Goal: Task Accomplishment & Management: Complete application form

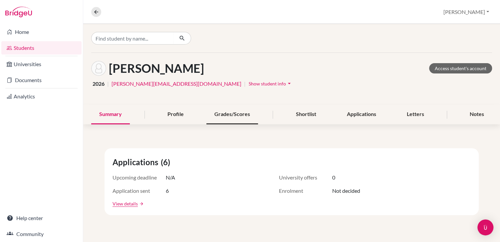
click at [219, 116] on div "Grades/Scores" at bounding box center [232, 115] width 52 height 20
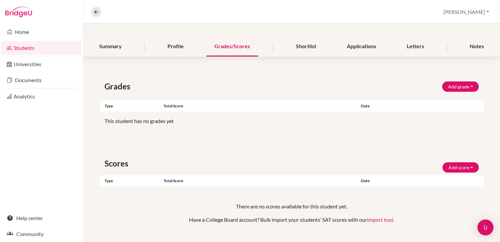
scroll to position [81, 0]
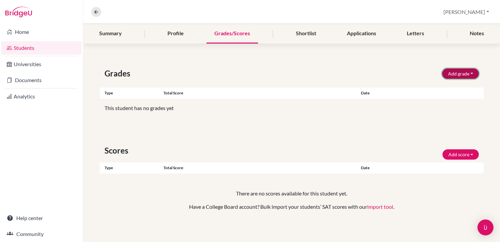
click at [454, 72] on button "Add grade" at bounding box center [460, 74] width 37 height 10
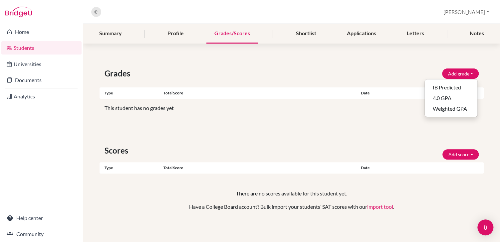
click at [369, 138] on div "Grades Add grade IB Predicted 4.0 GPA Weighted GPA Type Total score Date Unsupp…" at bounding box center [291, 147] width 417 height 191
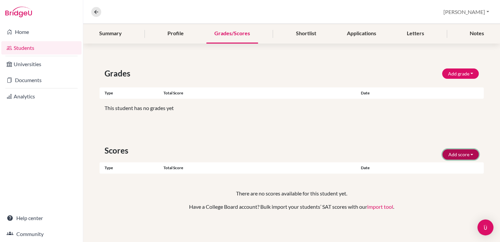
click at [464, 154] on button "Add score" at bounding box center [460, 154] width 36 height 10
click at [401, 125] on div "Grades Add grade IB Predicted 4.0 GPA Weighted GPA Type Total score Date Unsupp…" at bounding box center [291, 147] width 417 height 191
click at [456, 75] on button "Add grade" at bounding box center [460, 74] width 37 height 10
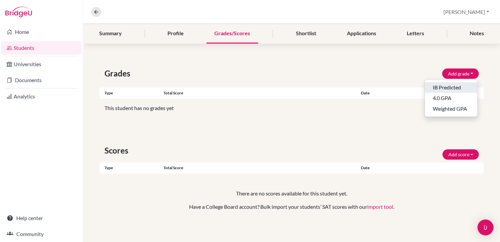
click at [449, 86] on button "IB Predicted" at bounding box center [451, 87] width 53 height 11
select select "HL"
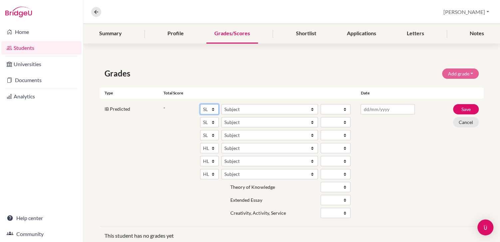
click at [205, 108] on select "SL HL" at bounding box center [209, 109] width 19 height 10
click at [230, 108] on select "Subject Albanian Literature A Amharic Literature A Arabic ab Initio Arabic B Ar…" at bounding box center [269, 109] width 96 height 10
click at [333, 110] on select "1 2 3 4 5 6 7" at bounding box center [335, 109] width 30 height 10
select select "7"
click at [255, 123] on select "Subject Albanian Literature A Amharic Literature A Arabic ab Initio Arabic B Ar…" at bounding box center [269, 122] width 96 height 10
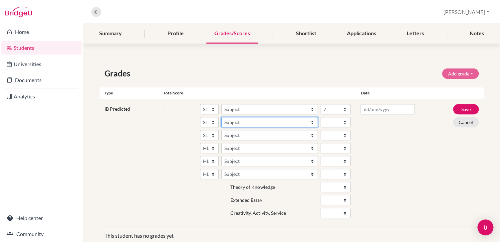
select select "159"
click at [332, 123] on select "1 2 3 4 5 6 7" at bounding box center [335, 122] width 30 height 10
select select "5"
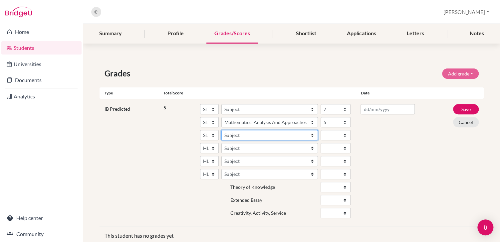
click at [258, 136] on select "Subject Albanian Literature A Amharic Literature A Arabic ab Initio Arabic B Ar…" at bounding box center [269, 135] width 96 height 10
select select "257"
click at [326, 132] on select "1 2 3 4 5 6 7" at bounding box center [335, 135] width 30 height 10
select select "7"
click at [234, 148] on select "Subject Albanian Literature A Amharic Literature A Arabic B Arabic Language And…" at bounding box center [269, 148] width 96 height 10
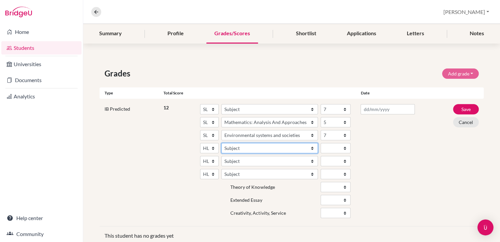
select select "102"
click at [325, 147] on select "1 2 3 4 5 6 7" at bounding box center [335, 148] width 30 height 10
select select "7"
click at [241, 158] on select "Subject Albanian Literature A Amharic Literature A Arabic B Arabic Language And…" at bounding box center [269, 161] width 96 height 10
select select "25"
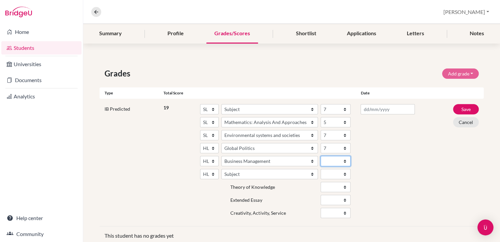
click at [333, 160] on select "1 2 3 4 5 6 7" at bounding box center [335, 161] width 30 height 10
select select "7"
click at [236, 173] on select "Subject Albanian Literature A Amharic Literature A Arabic B Arabic Language And…" at bounding box center [269, 174] width 96 height 10
select select "69"
click at [332, 173] on select "1 2 3 4 5 6 7" at bounding box center [335, 174] width 30 height 10
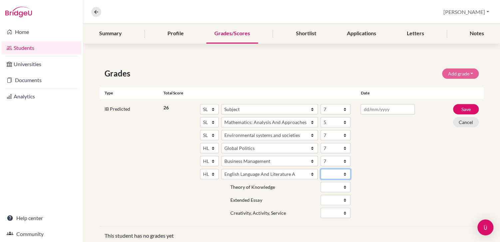
select select "7"
click at [330, 145] on select "1 2 3 4 5 6 7" at bounding box center [335, 148] width 30 height 10
select select "6"
click at [389, 158] on div at bounding box center [387, 162] width 64 height 117
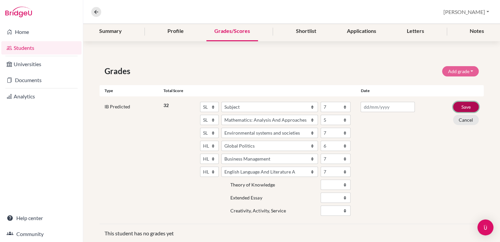
click at [464, 106] on button "Save" at bounding box center [466, 107] width 26 height 10
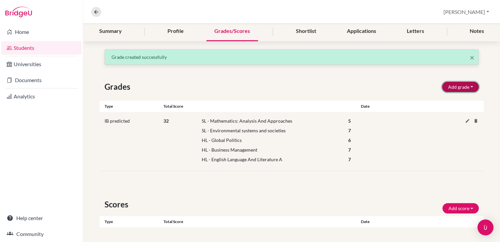
click at [453, 85] on button "Add grade" at bounding box center [460, 87] width 37 height 10
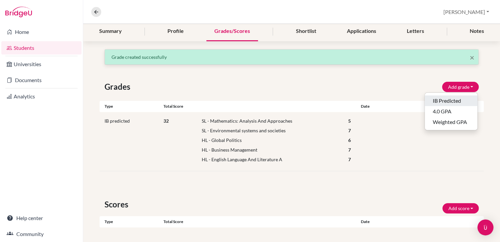
click at [439, 100] on button "IB Predicted" at bounding box center [451, 100] width 53 height 11
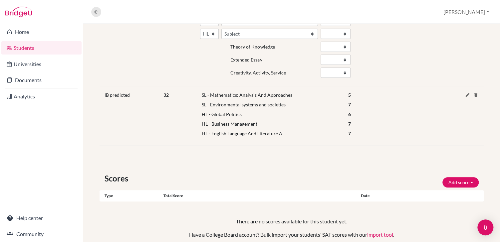
scroll to position [237, 0]
click at [465, 93] on icon at bounding box center [467, 94] width 5 height 5
select select "159"
select select "5"
select select "257"
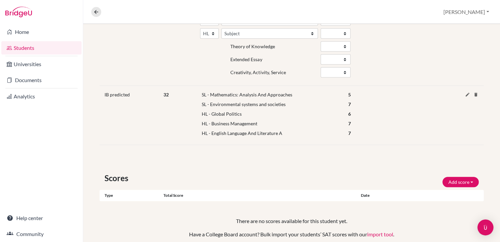
select select "7"
select select "HL"
select select "102"
select select "6"
select select "HL"
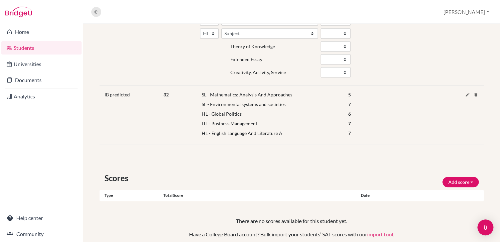
select select "25"
select select "7"
select select "HL"
select select "69"
select select "7"
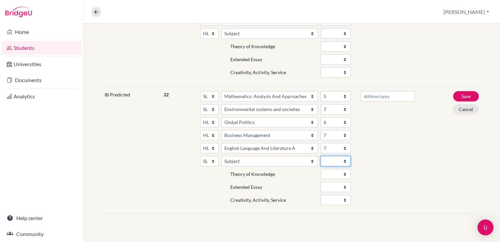
click at [324, 160] on select "1 2 3 4 5 6 7" at bounding box center [335, 161] width 30 height 10
select select "7"
click at [381, 161] on div at bounding box center [387, 149] width 64 height 117
click at [463, 96] on button "Save" at bounding box center [466, 96] width 26 height 10
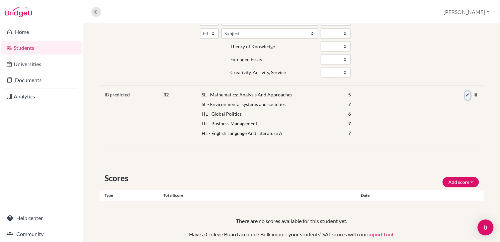
click at [466, 94] on icon at bounding box center [467, 94] width 5 height 5
select select "159"
select select "5"
select select "257"
select select "7"
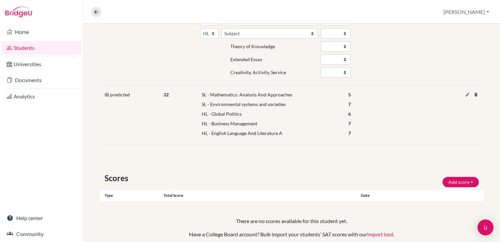
select select "HL"
select select "102"
select select "6"
select select "HL"
select select "25"
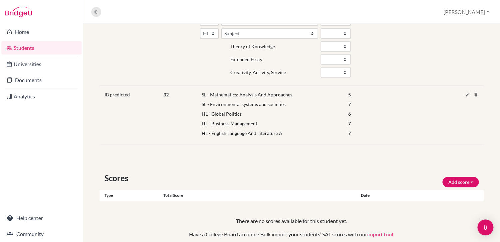
select select "7"
select select "HL"
select select "69"
select select "7"
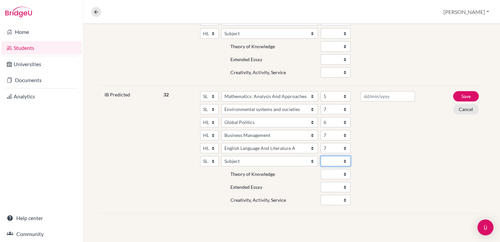
click at [339, 161] on select "1 2 3 4 5 6 7" at bounding box center [335, 161] width 30 height 10
select select "7"
click at [234, 162] on select "Subject Albanian Literature A Amharic Literature A Arabic ab Initio Arabic B Ar…" at bounding box center [269, 161] width 96 height 10
click at [236, 162] on select "Subject Albanian Literature A Amharic Literature A Arabic ab Initio Arabic B Ar…" at bounding box center [269, 161] width 96 height 10
select select "144"
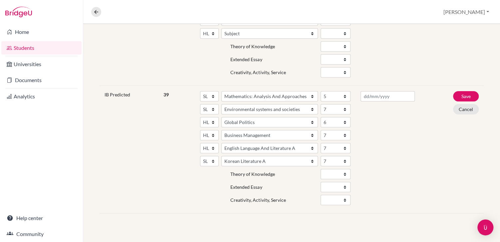
drag, startPoint x: 404, startPoint y: 180, endPoint x: 418, endPoint y: 174, distance: 14.6
click at [404, 180] on div at bounding box center [387, 149] width 64 height 117
click at [466, 95] on button "Save" at bounding box center [466, 96] width 26 height 10
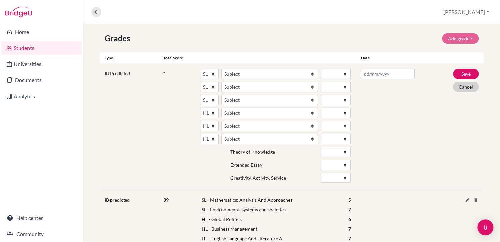
scroll to position [135, 0]
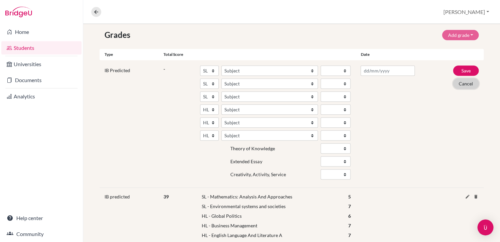
click at [462, 81] on button "Cancel" at bounding box center [466, 84] width 26 height 10
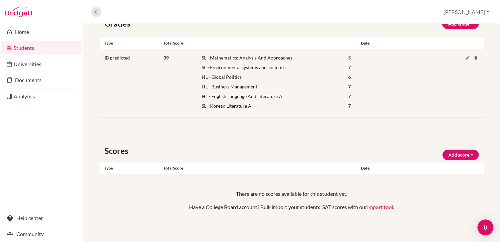
scroll to position [0, 0]
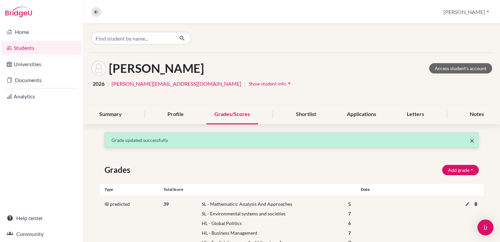
click at [472, 140] on span "×" at bounding box center [471, 141] width 5 height 10
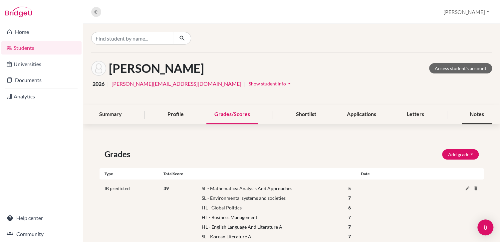
click at [474, 114] on div "Notes" at bounding box center [476, 115] width 30 height 20
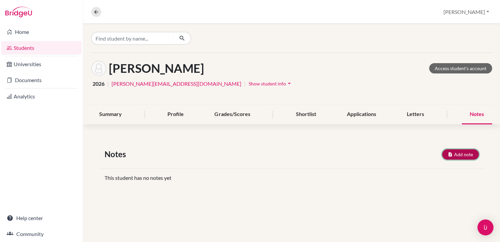
click at [457, 151] on button "Add note" at bounding box center [460, 154] width 37 height 10
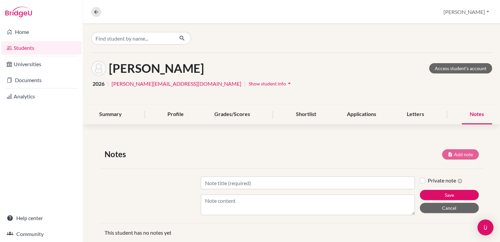
scroll to position [15, 0]
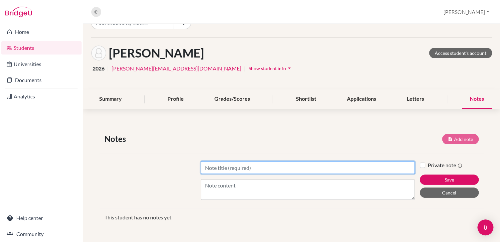
click at [214, 166] on input "Title" at bounding box center [308, 167] width 214 height 13
